Goal: Find specific page/section: Find specific page/section

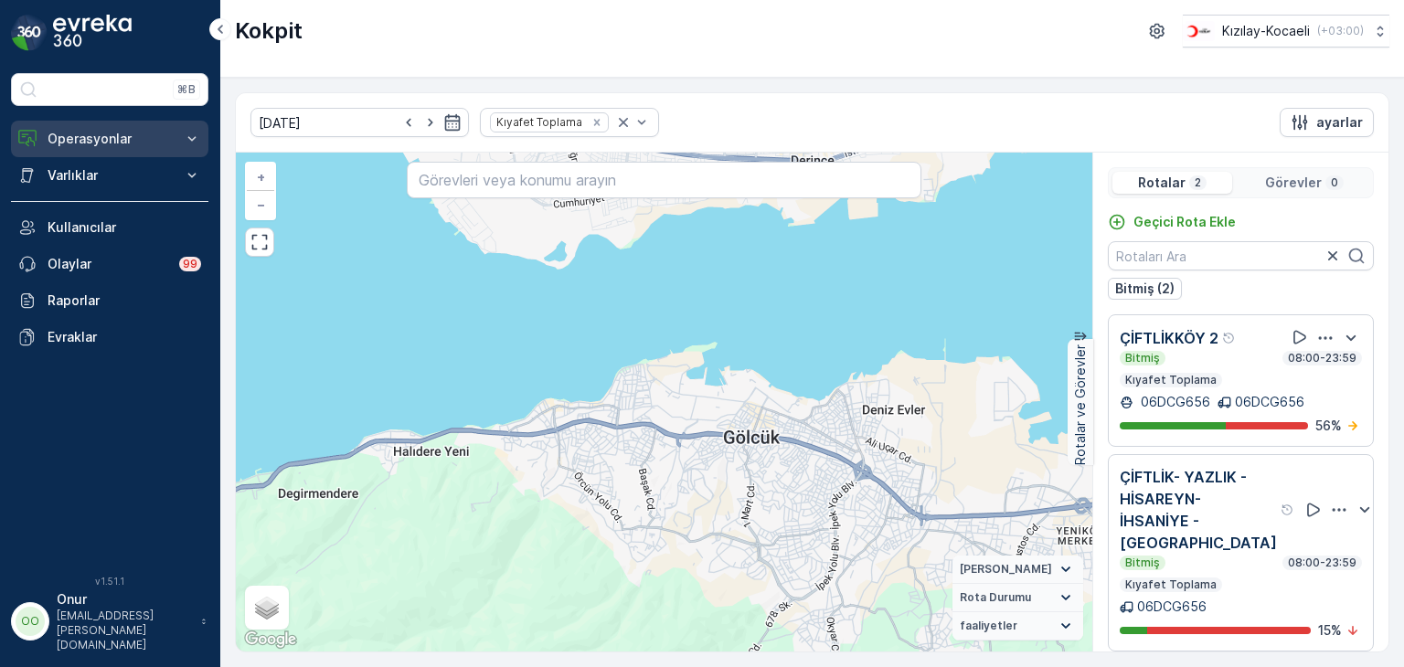
click at [91, 132] on p "Operasyonlar" at bounding box center [110, 139] width 124 height 18
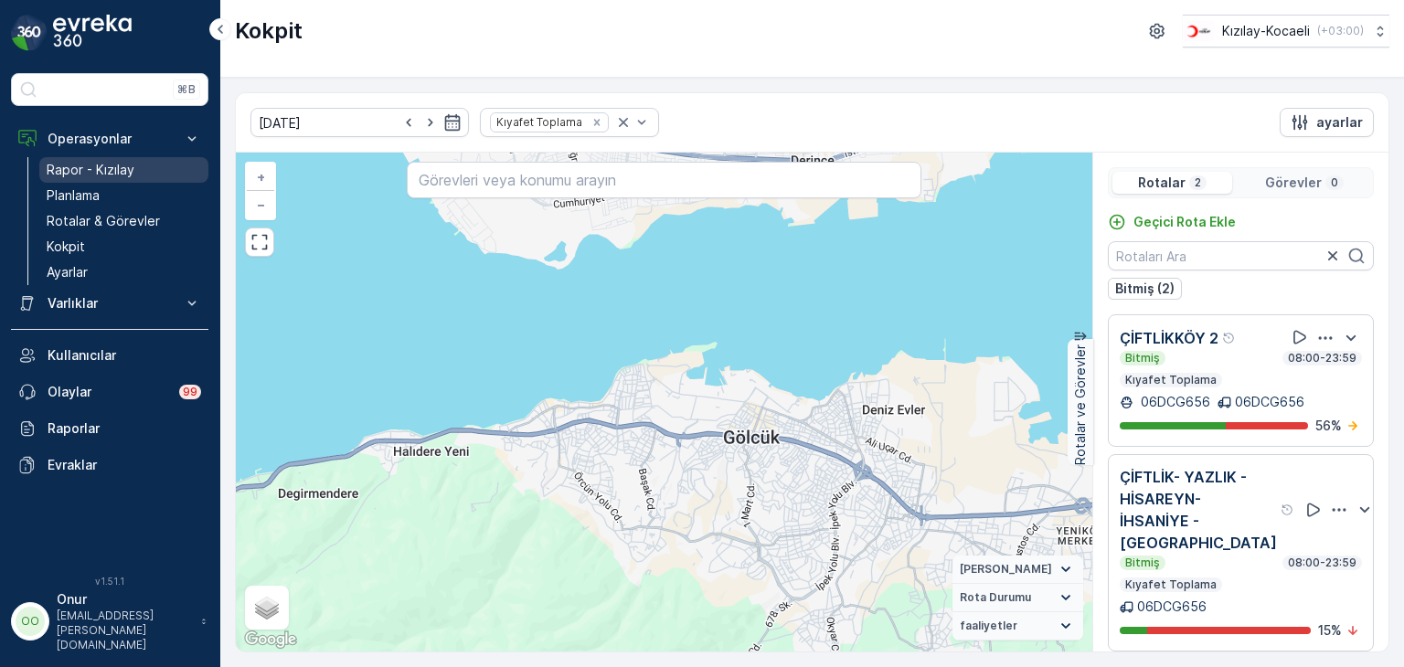
click at [99, 172] on p "Rapor - Kızılay" at bounding box center [91, 170] width 88 height 18
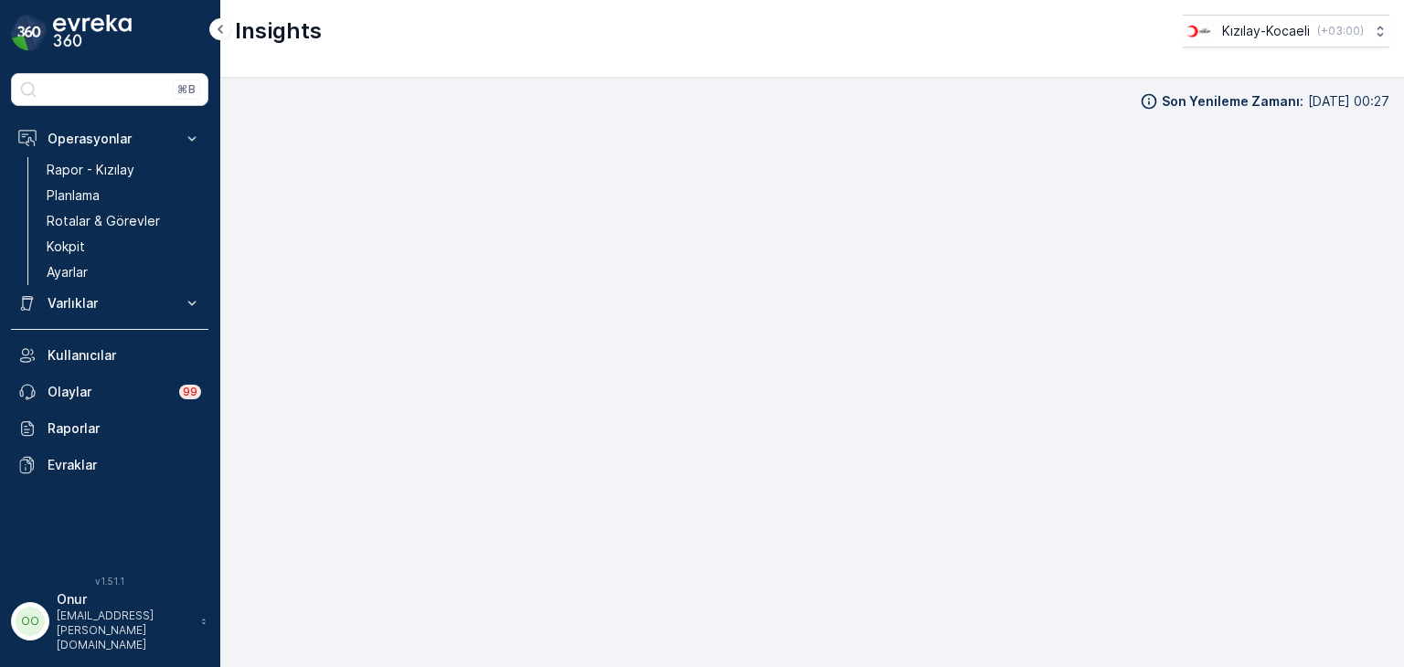
scroll to position [18, 0]
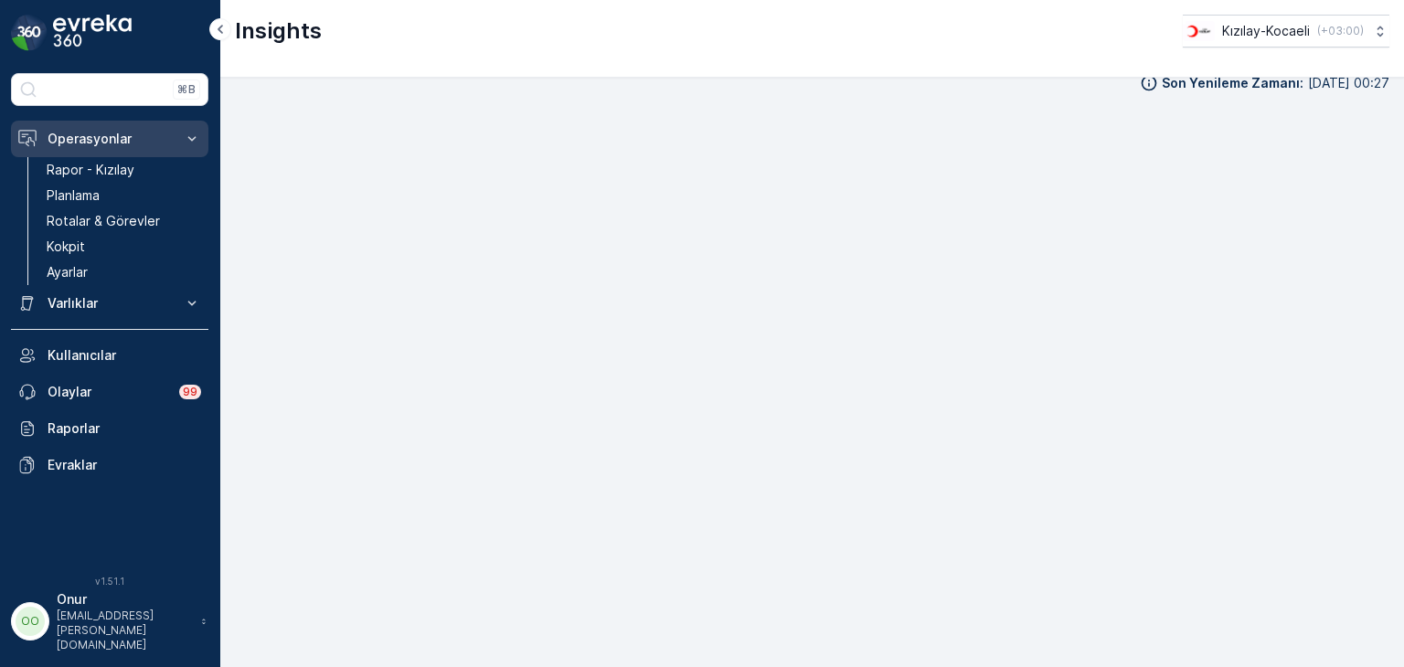
click at [102, 154] on button "Operasyonlar" at bounding box center [109, 139] width 197 height 37
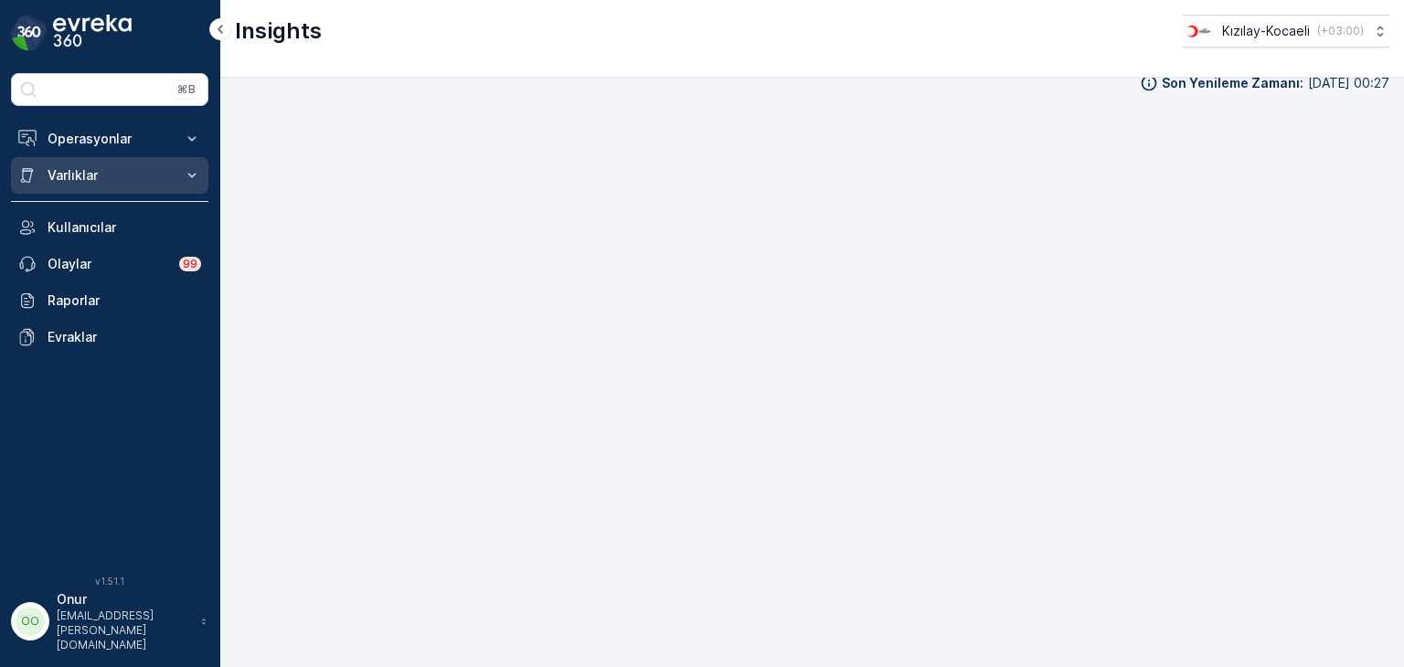
click at [102, 167] on p "Varlıklar" at bounding box center [110, 175] width 124 height 18
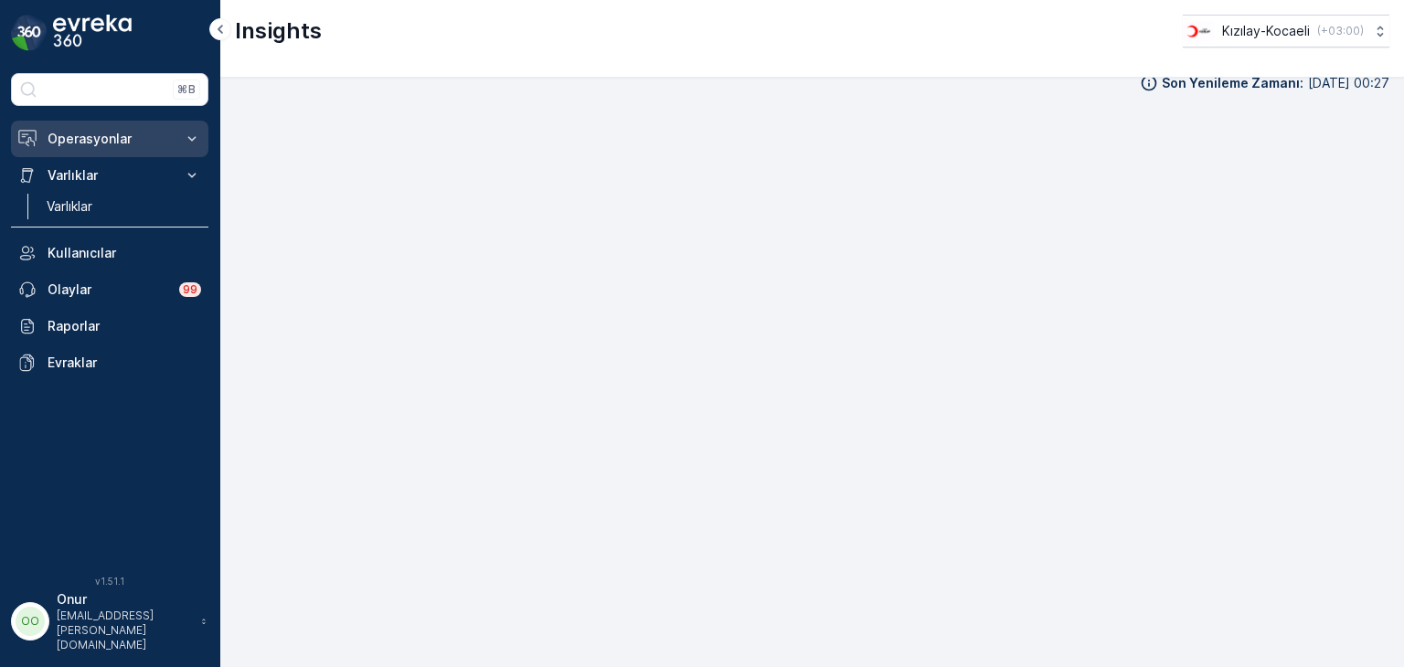
click at [115, 145] on p "Operasyonlar" at bounding box center [110, 139] width 124 height 18
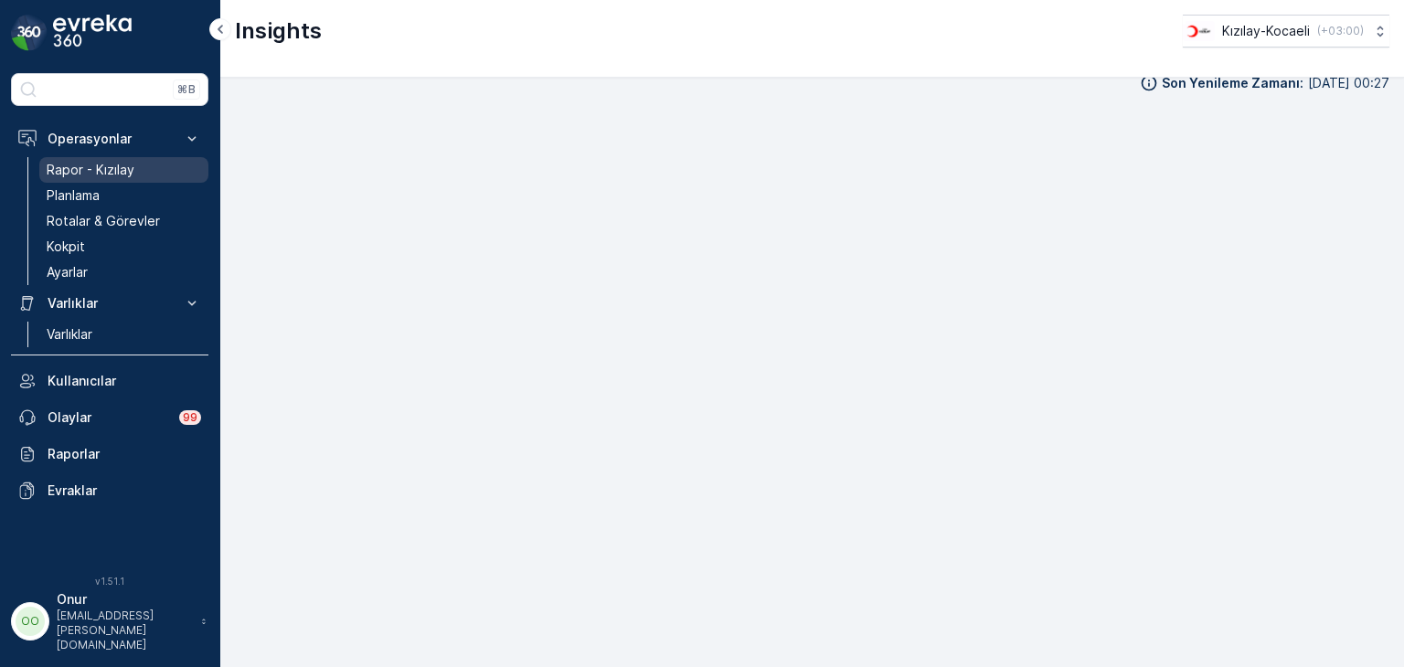
click at [114, 165] on p "Rapor - Kızılay" at bounding box center [91, 170] width 88 height 18
click at [914, 96] on div "Son Yenileme Zamanı : [DATE] 00:27" at bounding box center [812, 354] width 1154 height 560
click at [108, 194] on link "Planlama" at bounding box center [123, 196] width 169 height 26
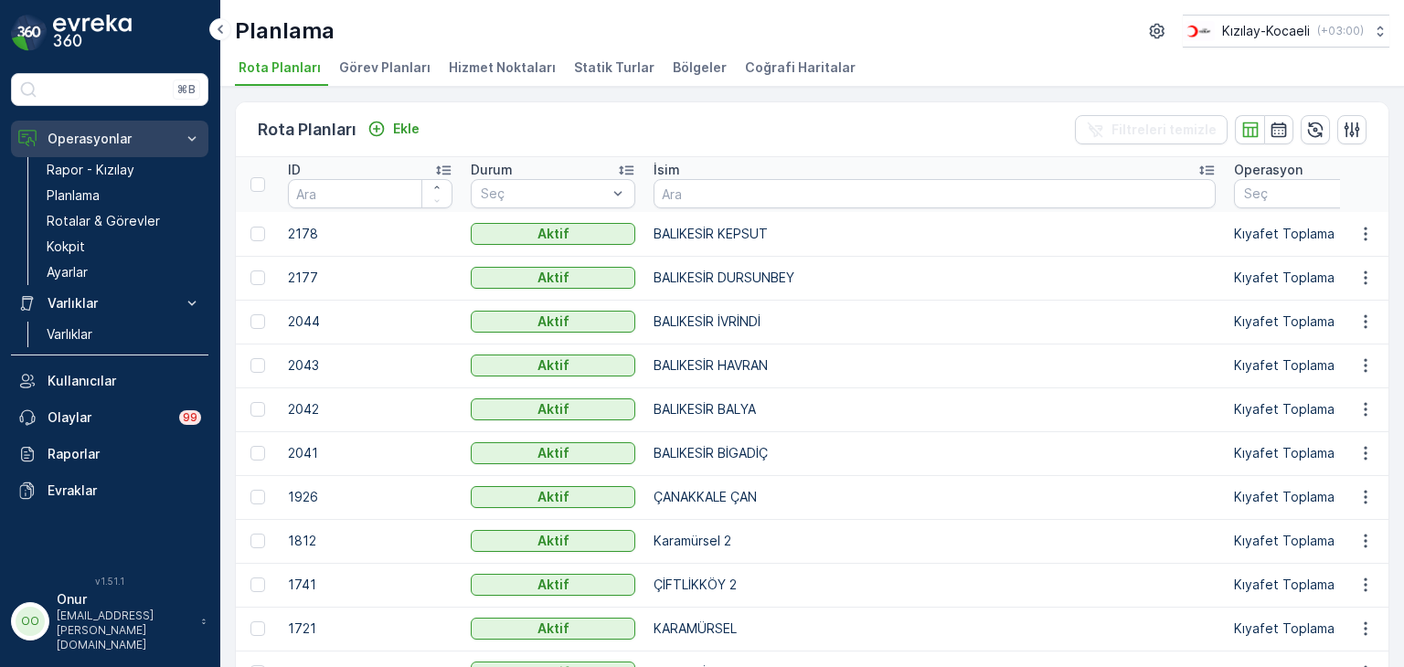
click at [135, 137] on p "Operasyonlar" at bounding box center [110, 139] width 124 height 18
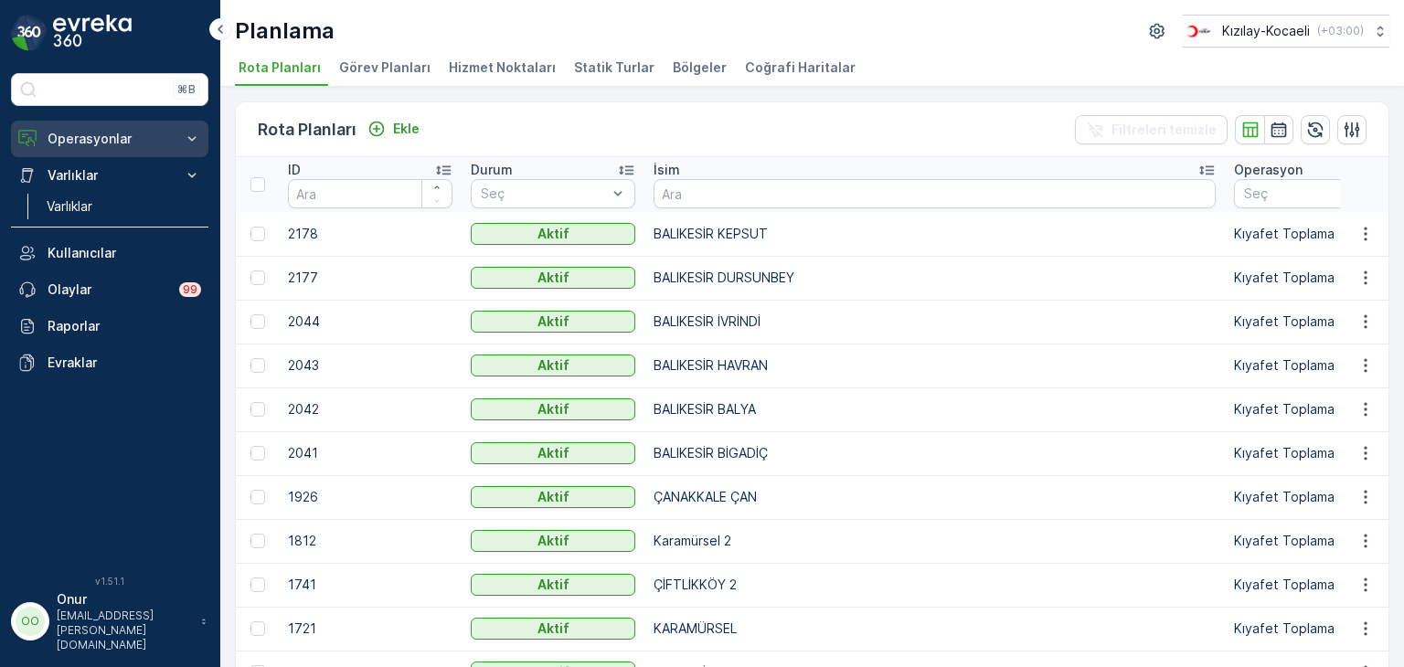
click at [135, 137] on p "Operasyonlar" at bounding box center [110, 139] width 124 height 18
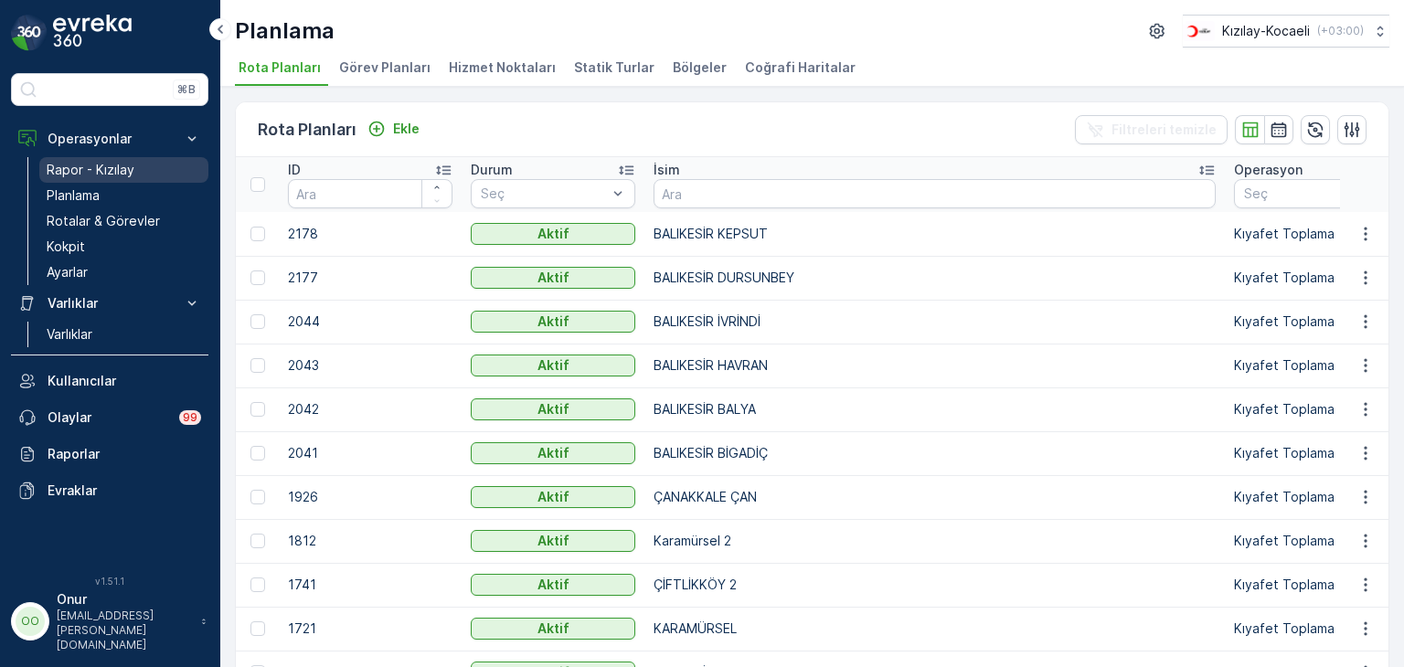
click at [116, 165] on p "Rapor - Kızılay" at bounding box center [91, 170] width 88 height 18
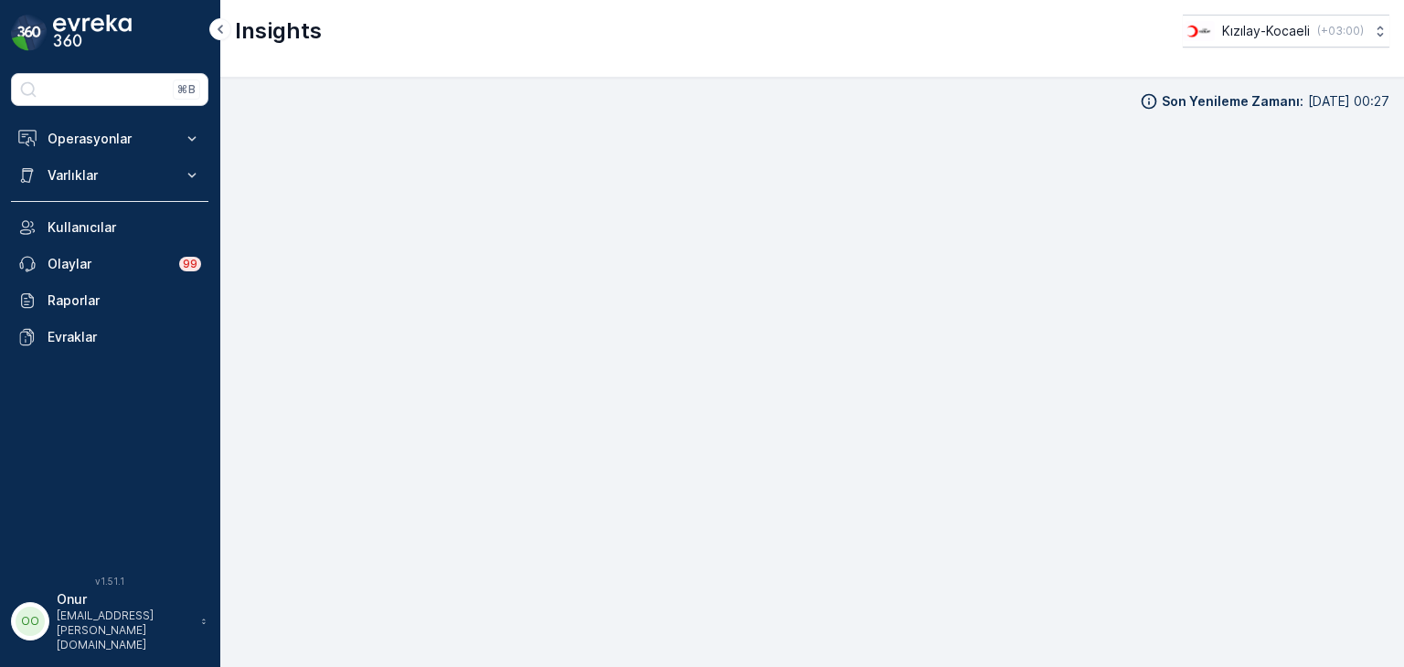
scroll to position [16, 0]
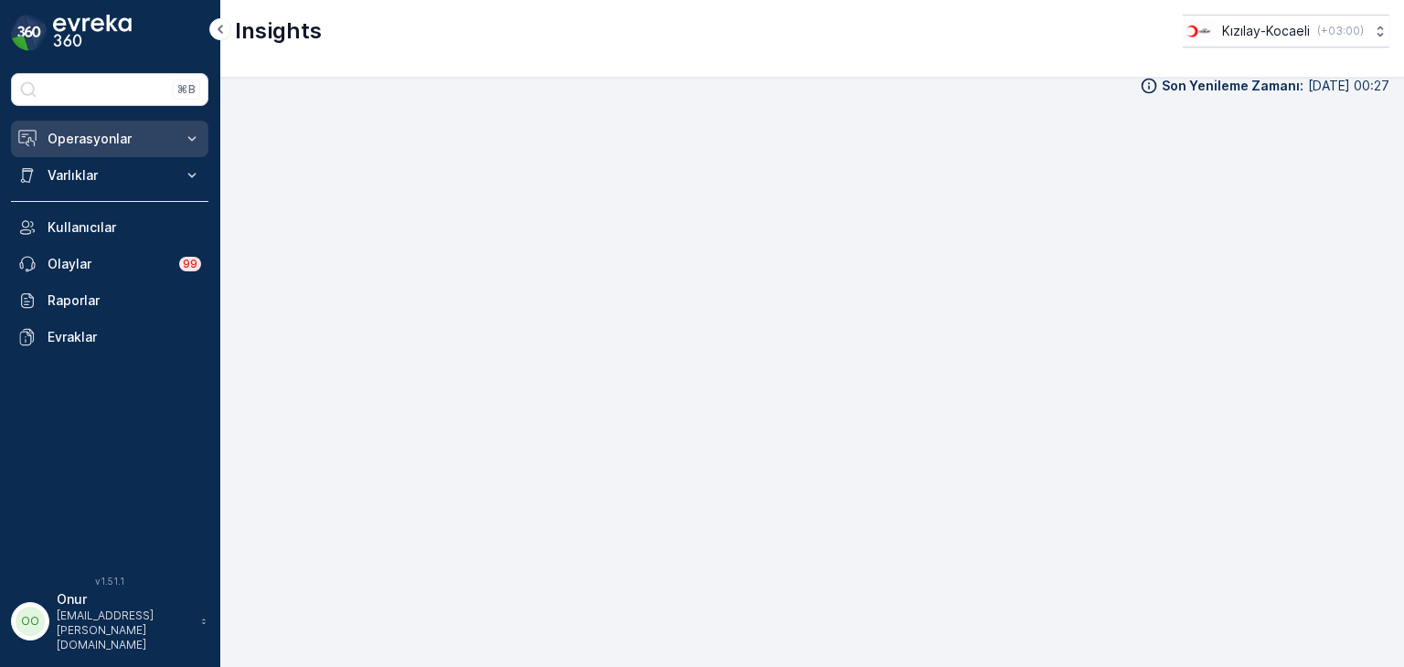
click at [123, 136] on p "Operasyonlar" at bounding box center [110, 139] width 124 height 18
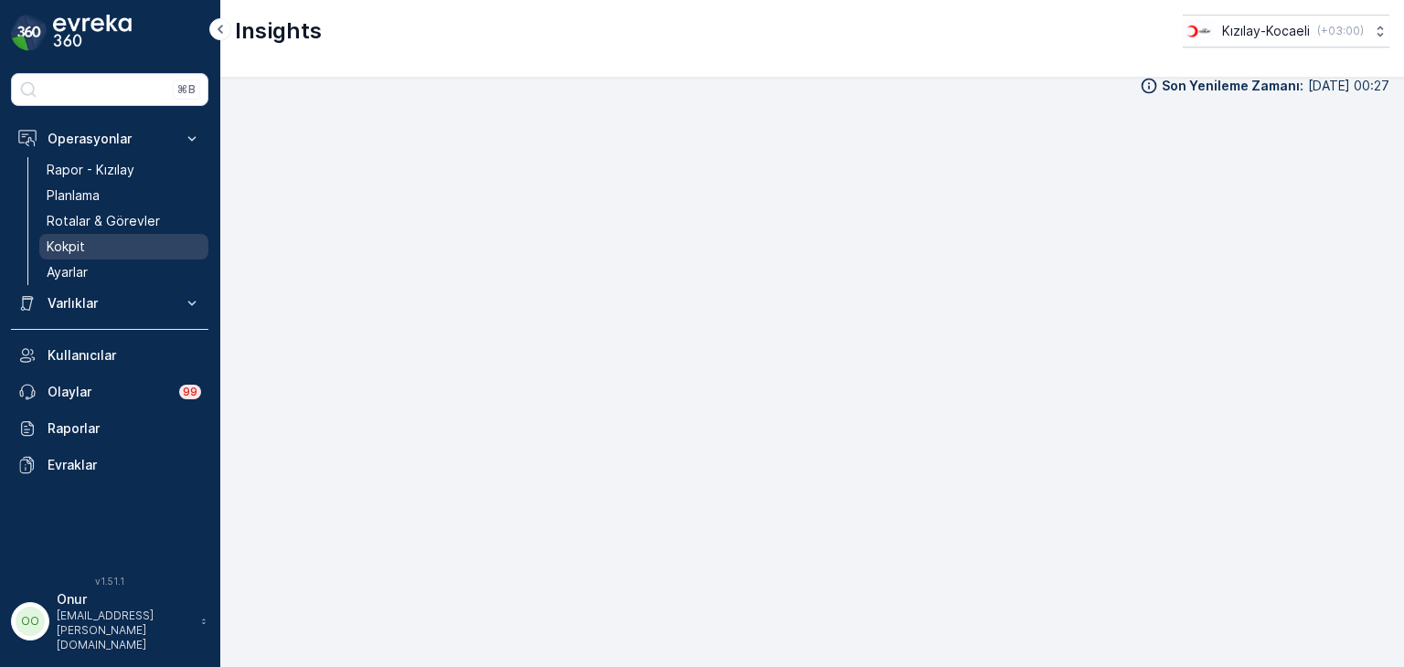
click at [64, 254] on p "Kokpit" at bounding box center [66, 247] width 38 height 18
